Goal: Obtain resource: Download file/media

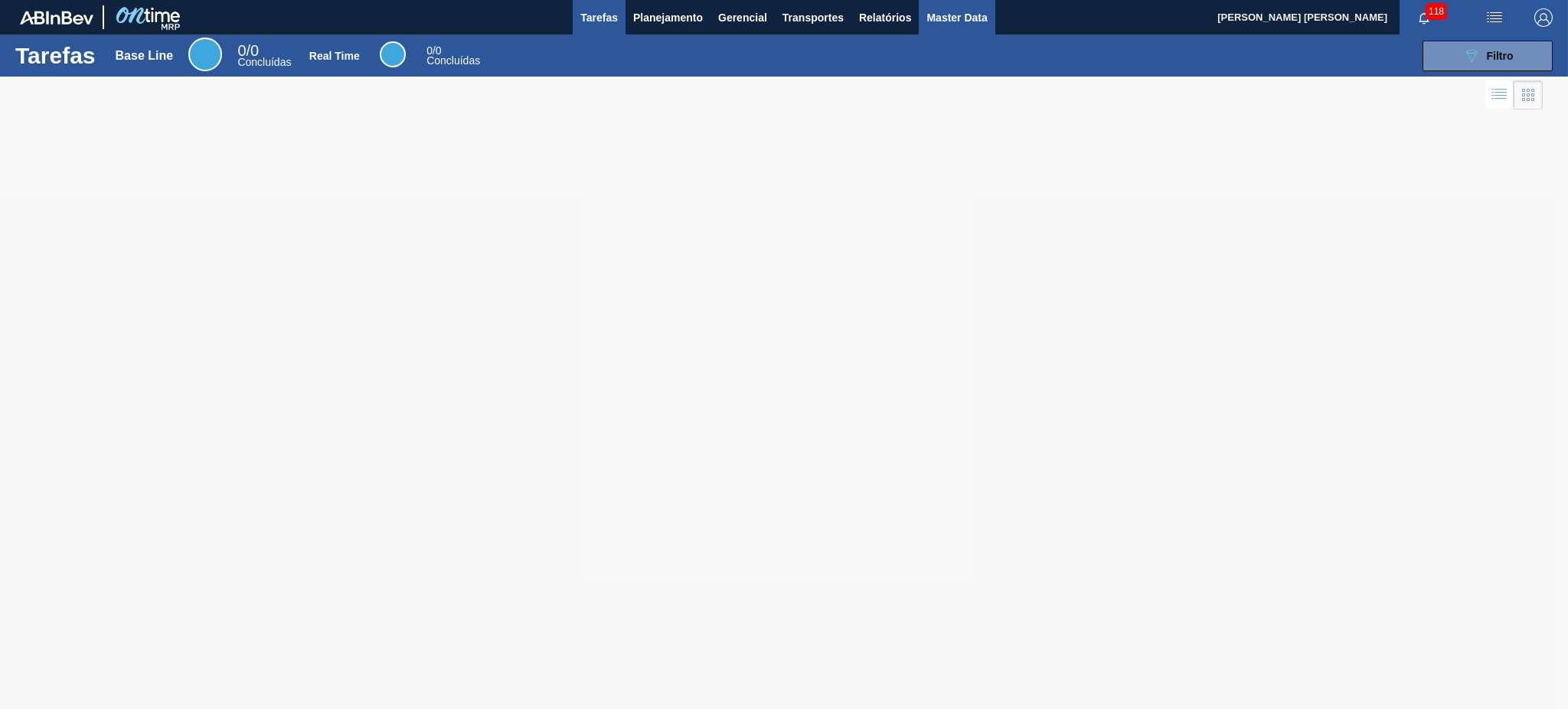
click at [978, 19] on span "Master Data" at bounding box center [957, 17] width 60 height 18
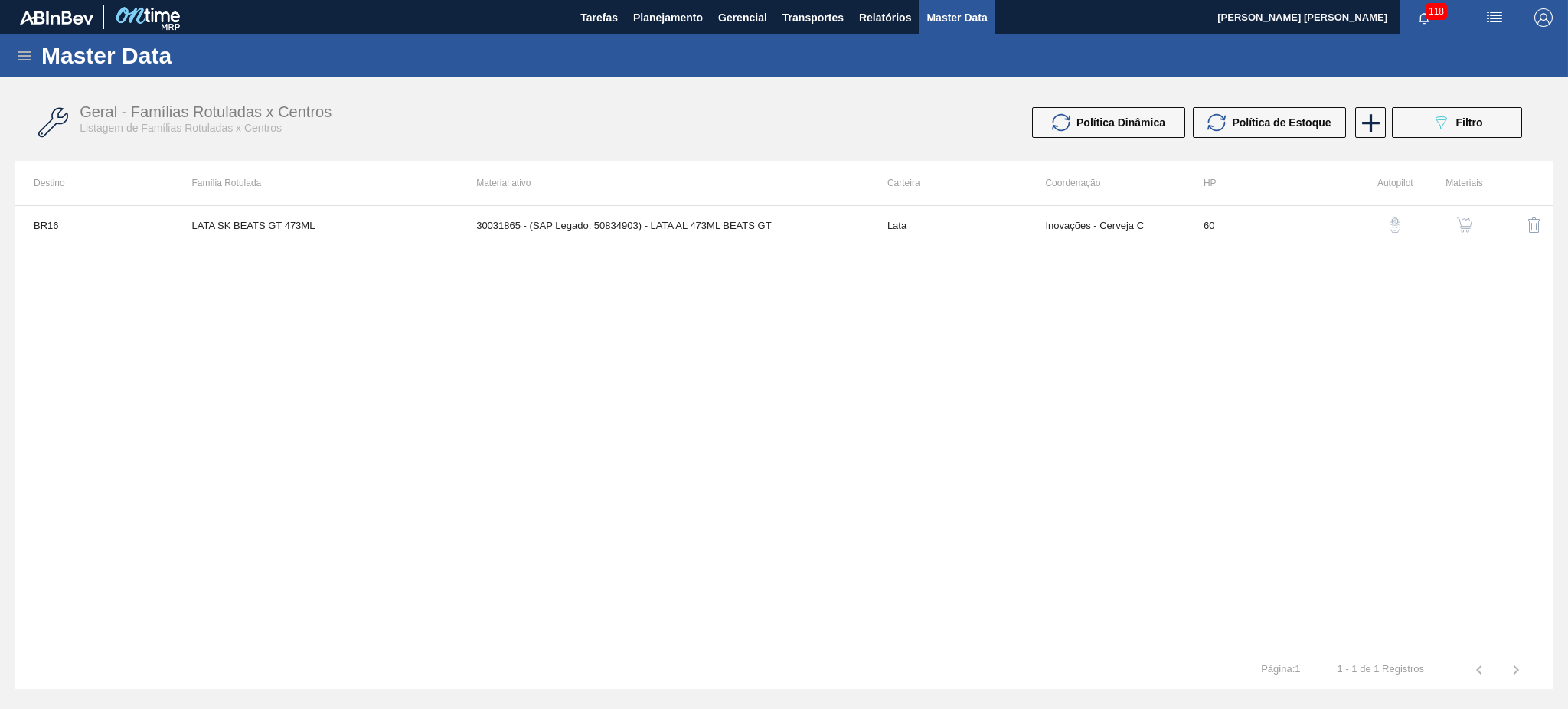
click at [1082, 360] on div "BR16 LATA SK BEATS GT 473ML 30031865 - (SAP Legado: 50834903) - LATA AL 473ML B…" at bounding box center [784, 427] width 1537 height 446
click at [28, 56] on icon at bounding box center [24, 56] width 13 height 10
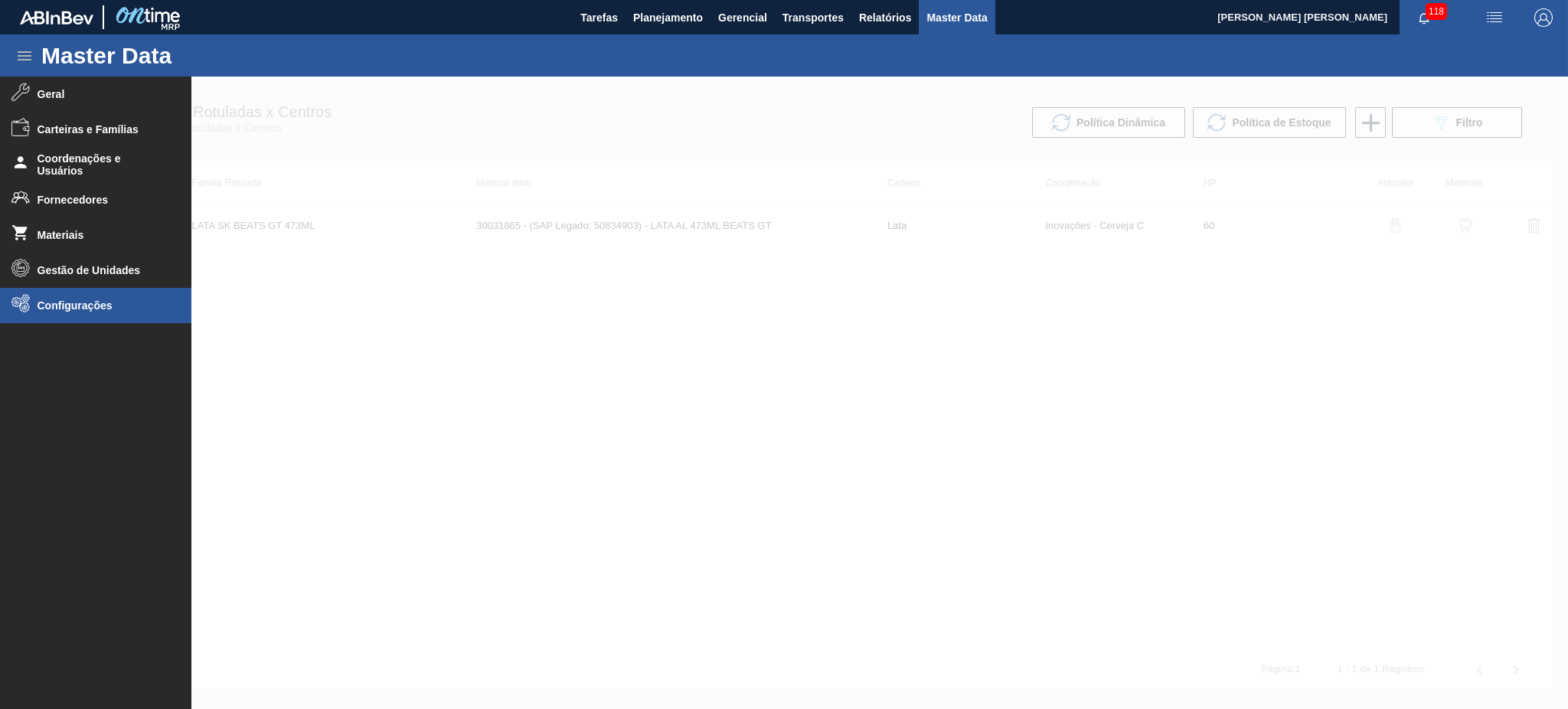
click at [115, 316] on li "Configurações" at bounding box center [95, 305] width 192 height 35
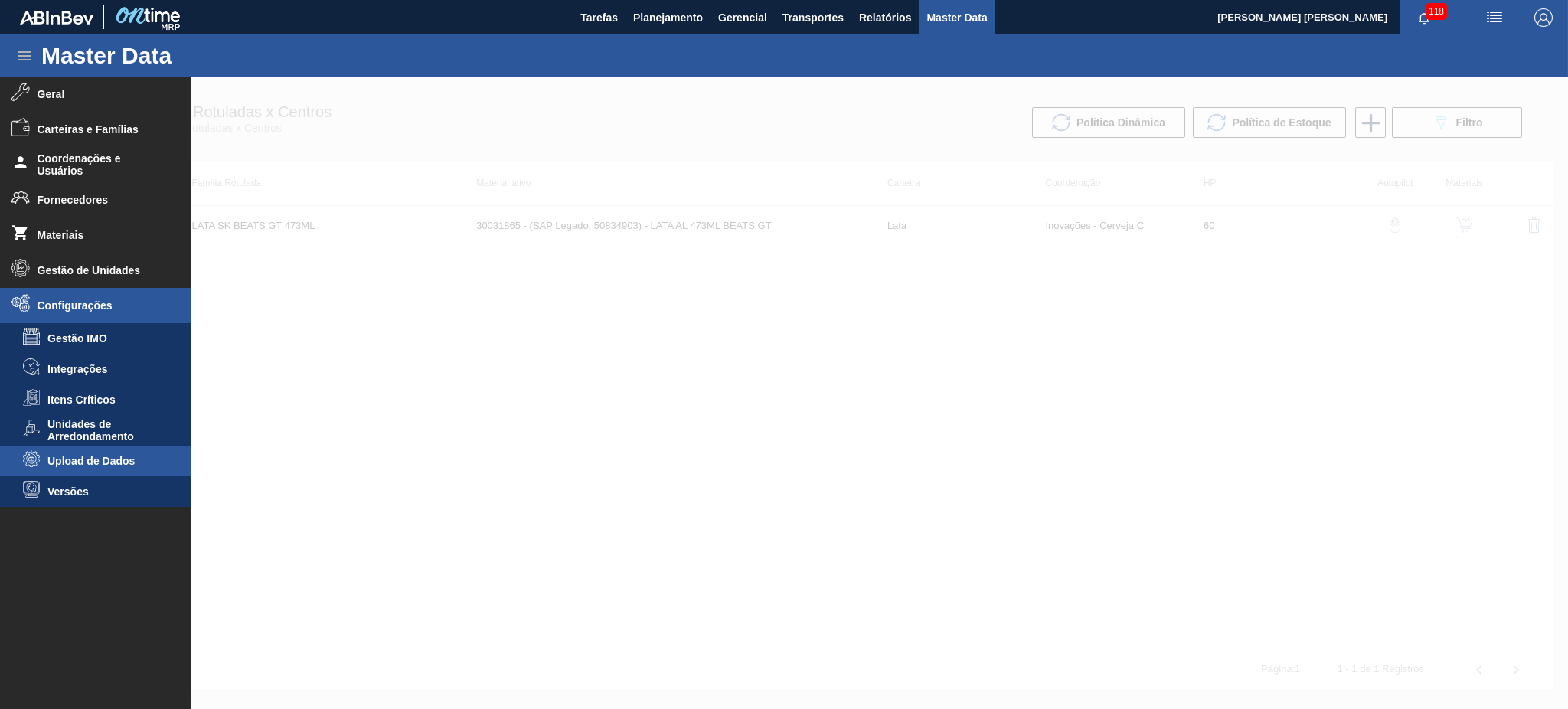
click at [136, 452] on li "Upload de Dados" at bounding box center [95, 461] width 192 height 31
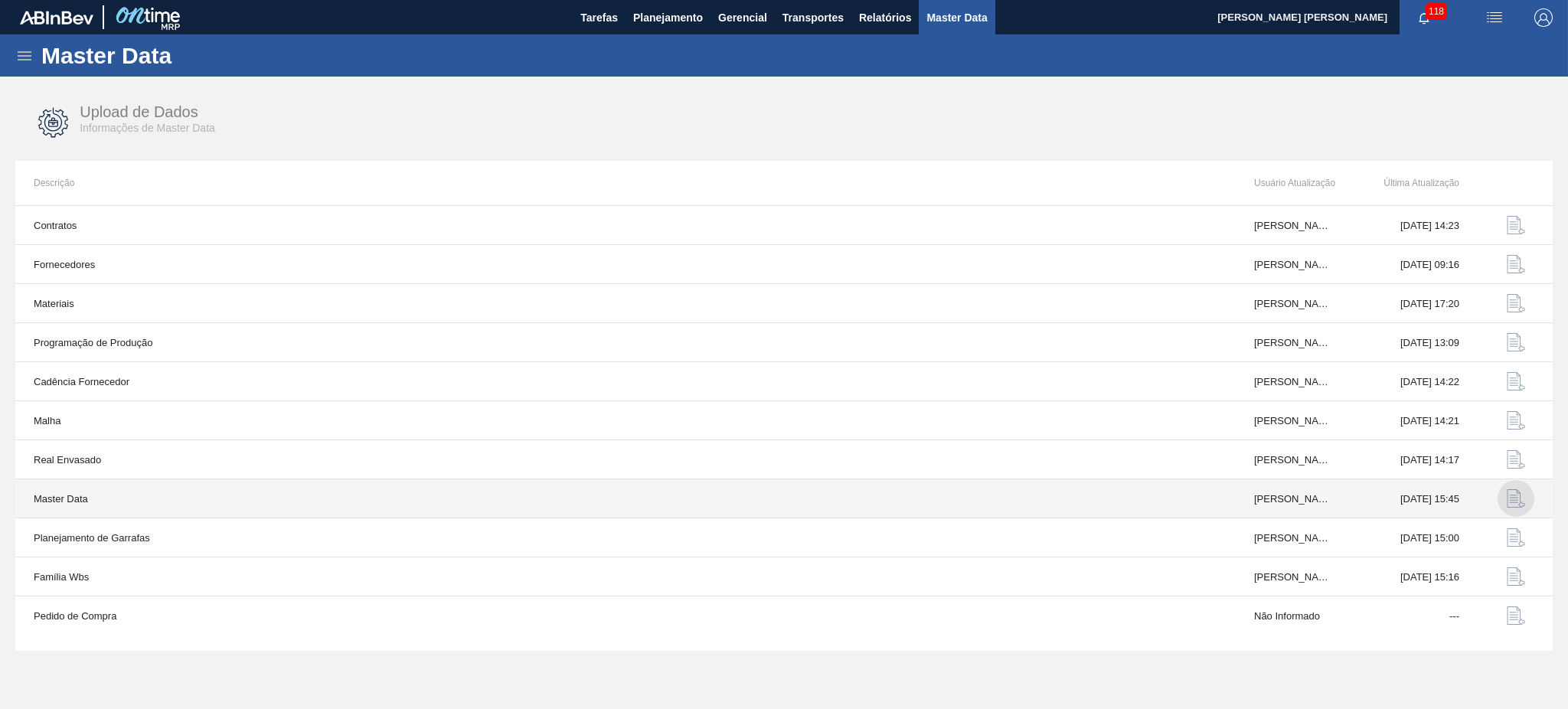
click at [1175, 504] on img "button" at bounding box center [1516, 498] width 18 height 18
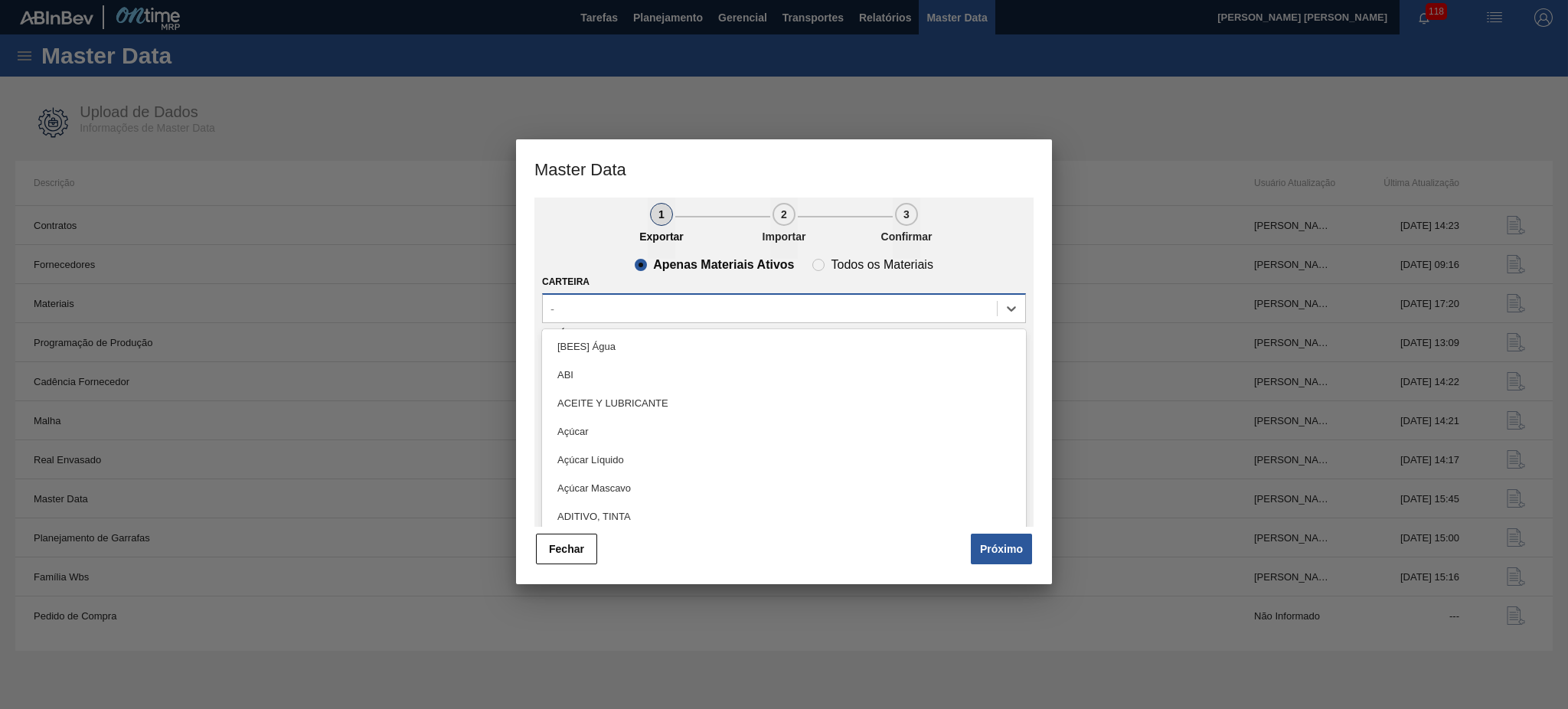
click at [596, 298] on div "-" at bounding box center [770, 308] width 454 height 22
type input "lata"
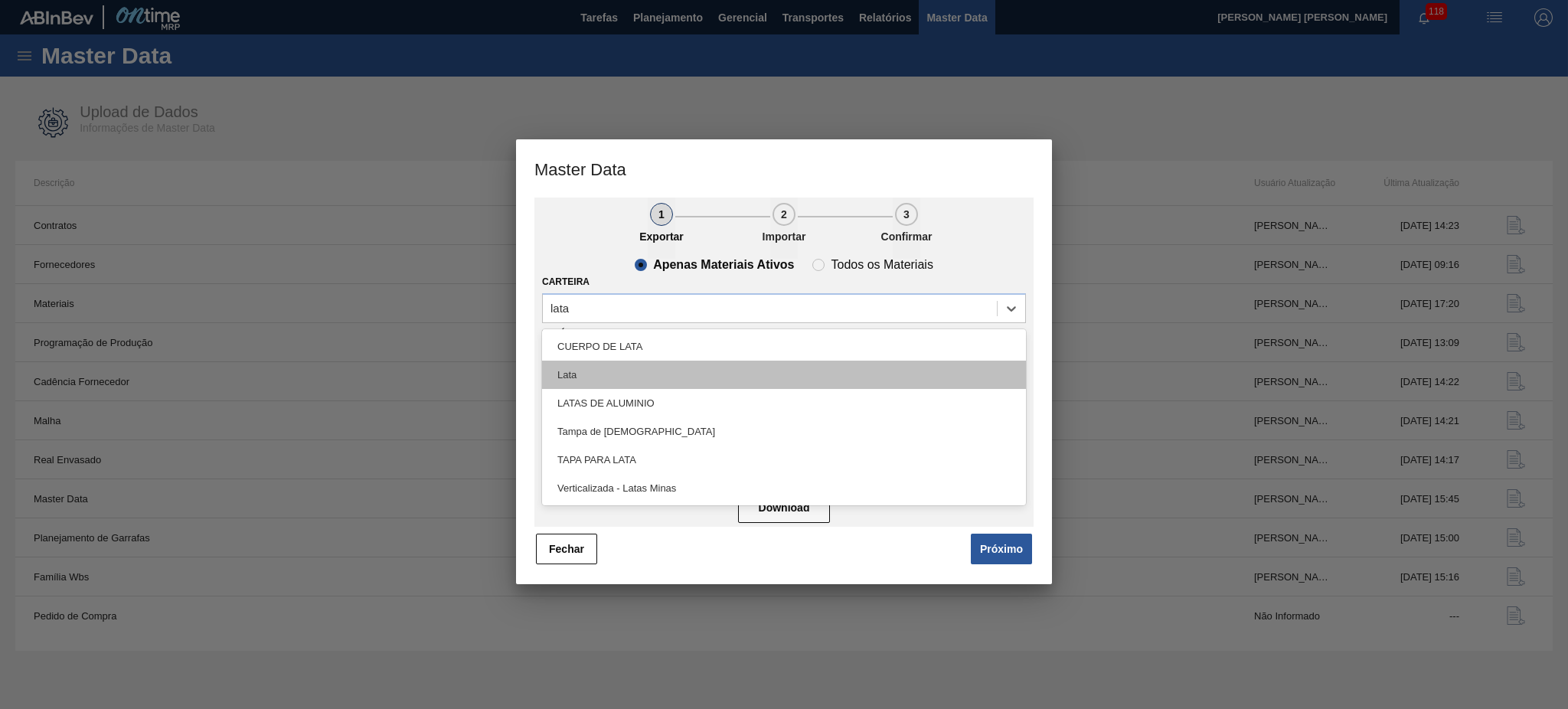
click at [585, 374] on div "Lata" at bounding box center [783, 375] width 484 height 29
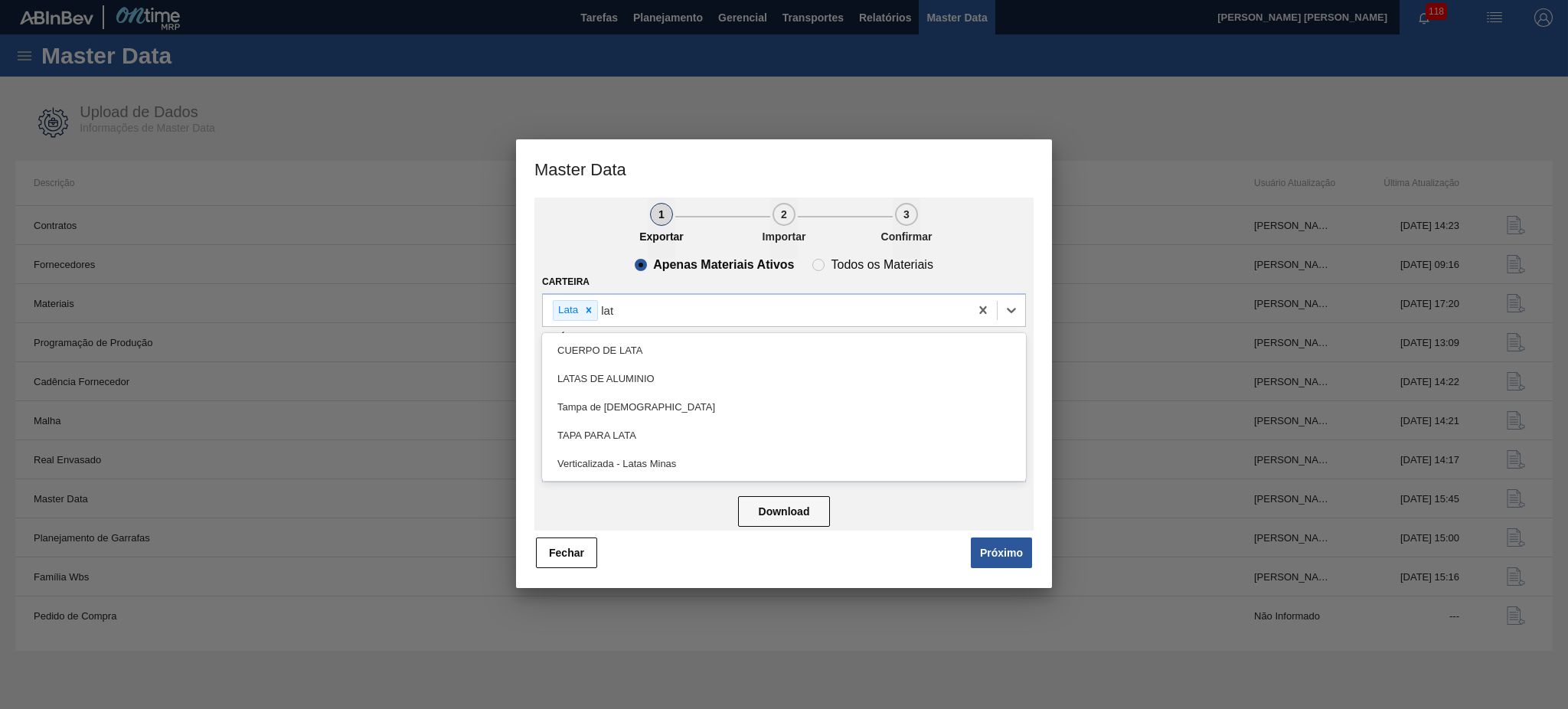
type input "lata"
click at [657, 386] on div "LATAS DE ALUMINIO" at bounding box center [783, 379] width 484 height 29
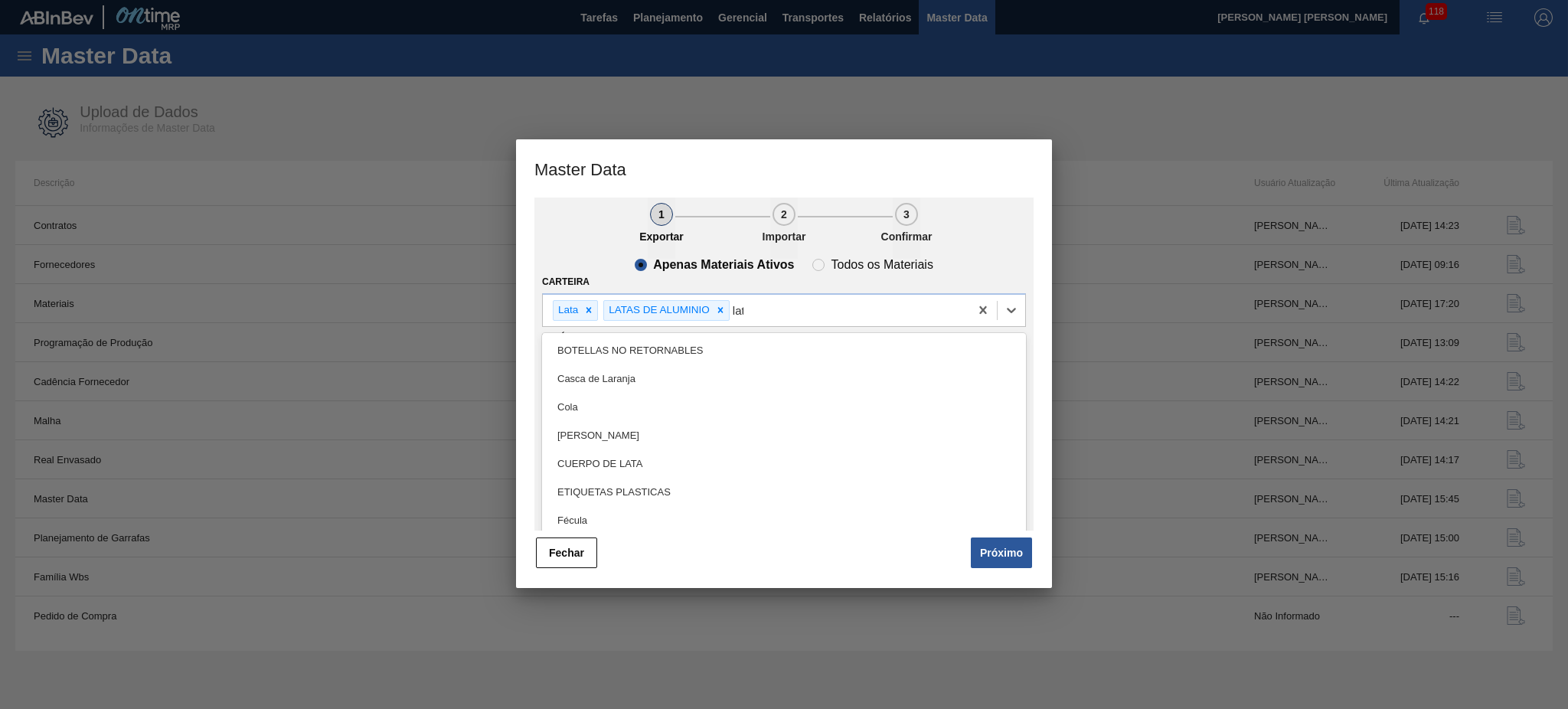
type input "lata"
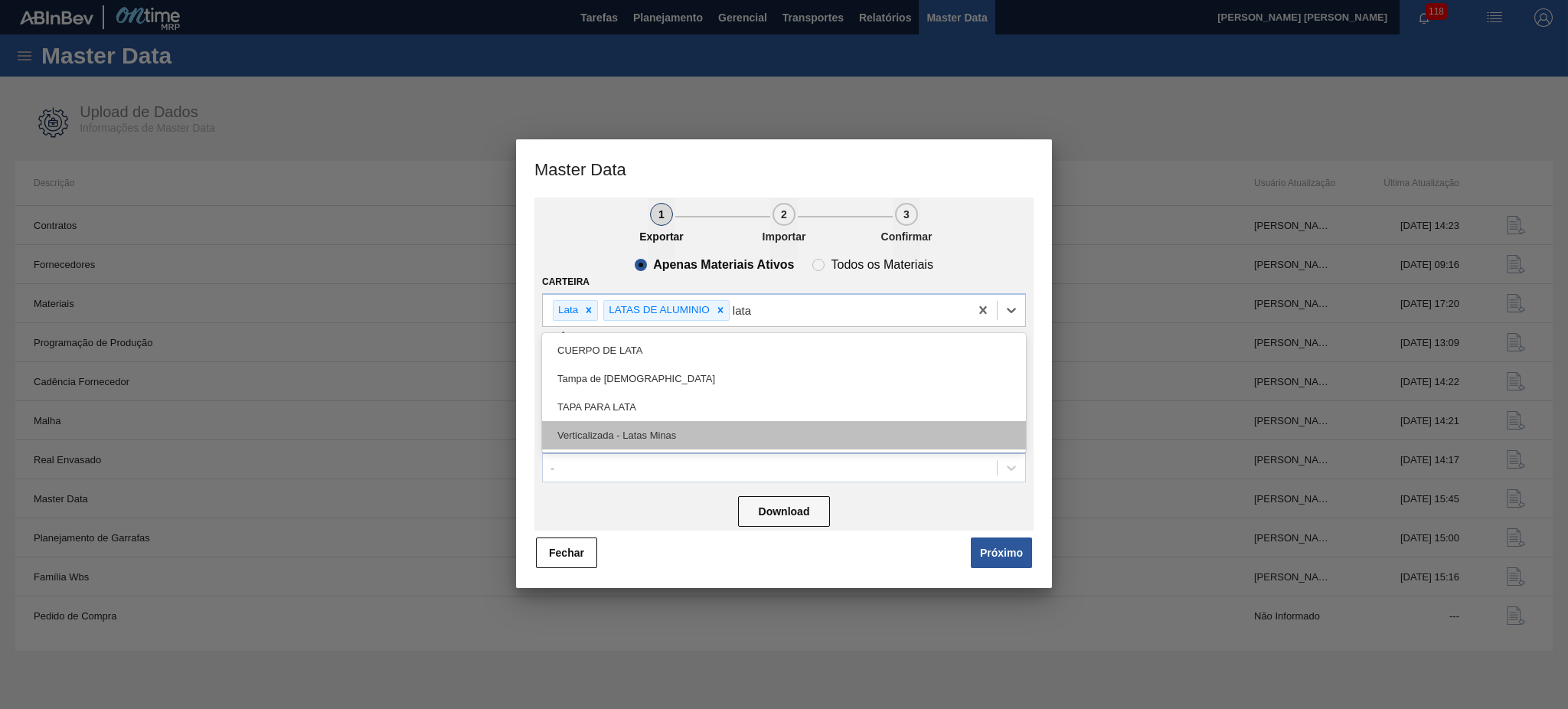
click at [706, 441] on div "Verticalizada - Latas Minas" at bounding box center [783, 436] width 484 height 29
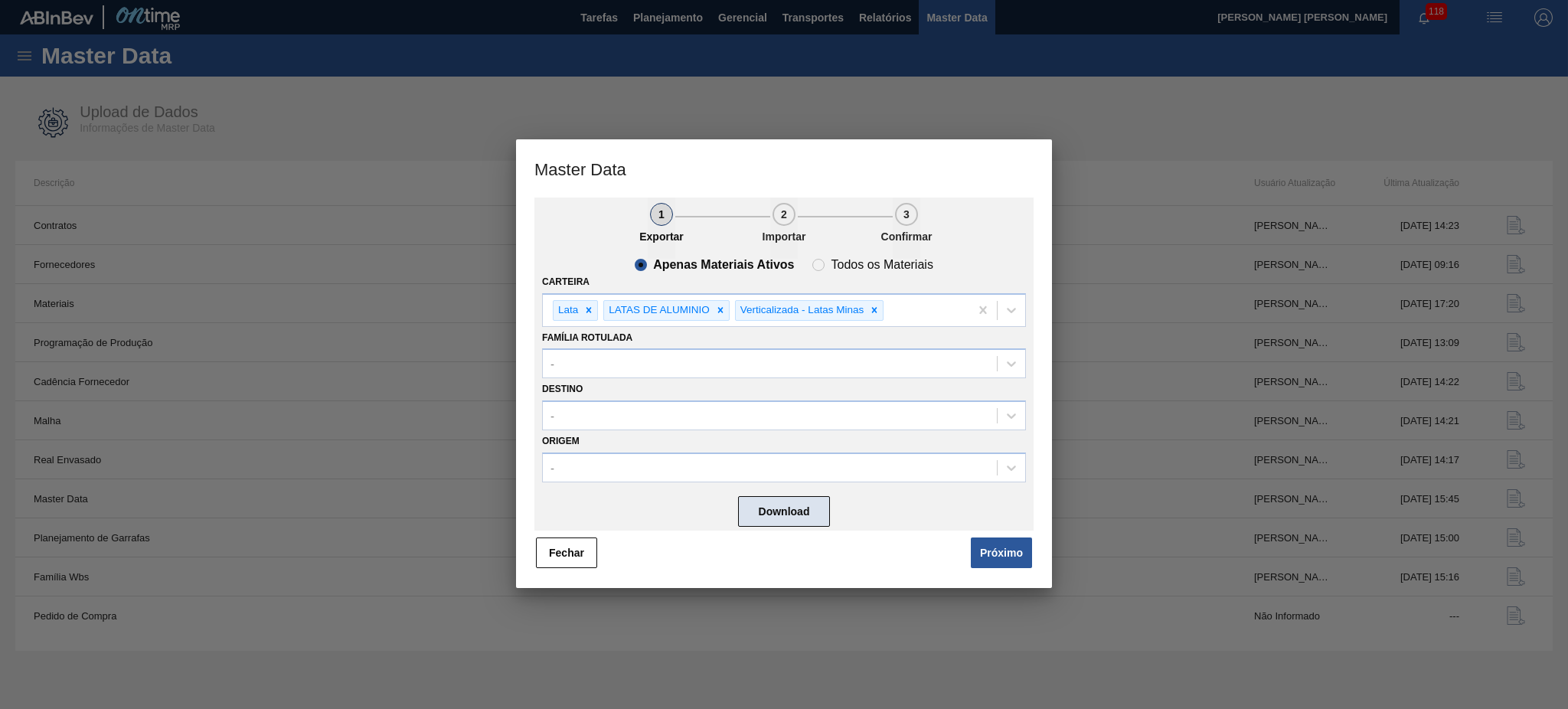
click at [791, 507] on button "Download" at bounding box center [784, 511] width 92 height 31
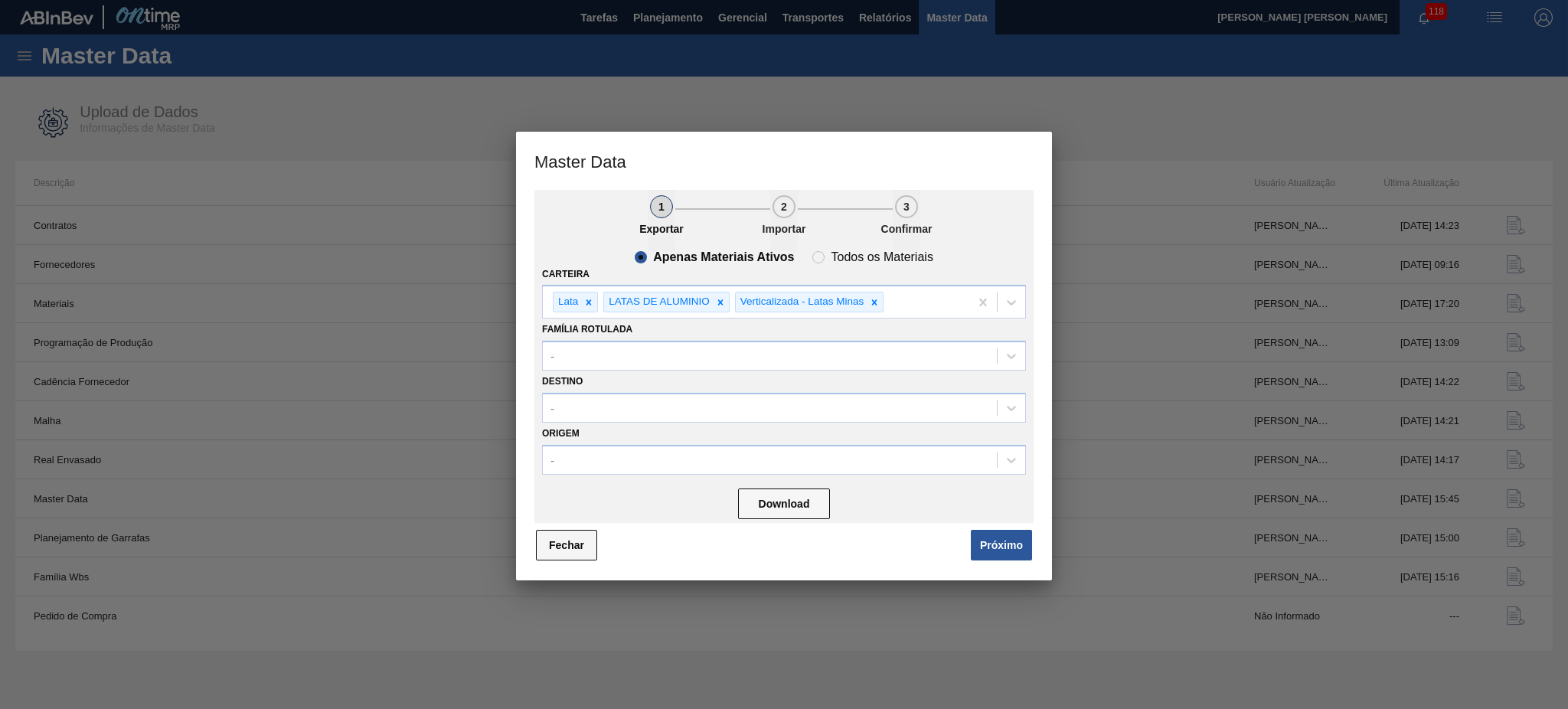
click at [549, 532] on button "Fechar" at bounding box center [567, 546] width 61 height 31
